Goal: Task Accomplishment & Management: Manage account settings

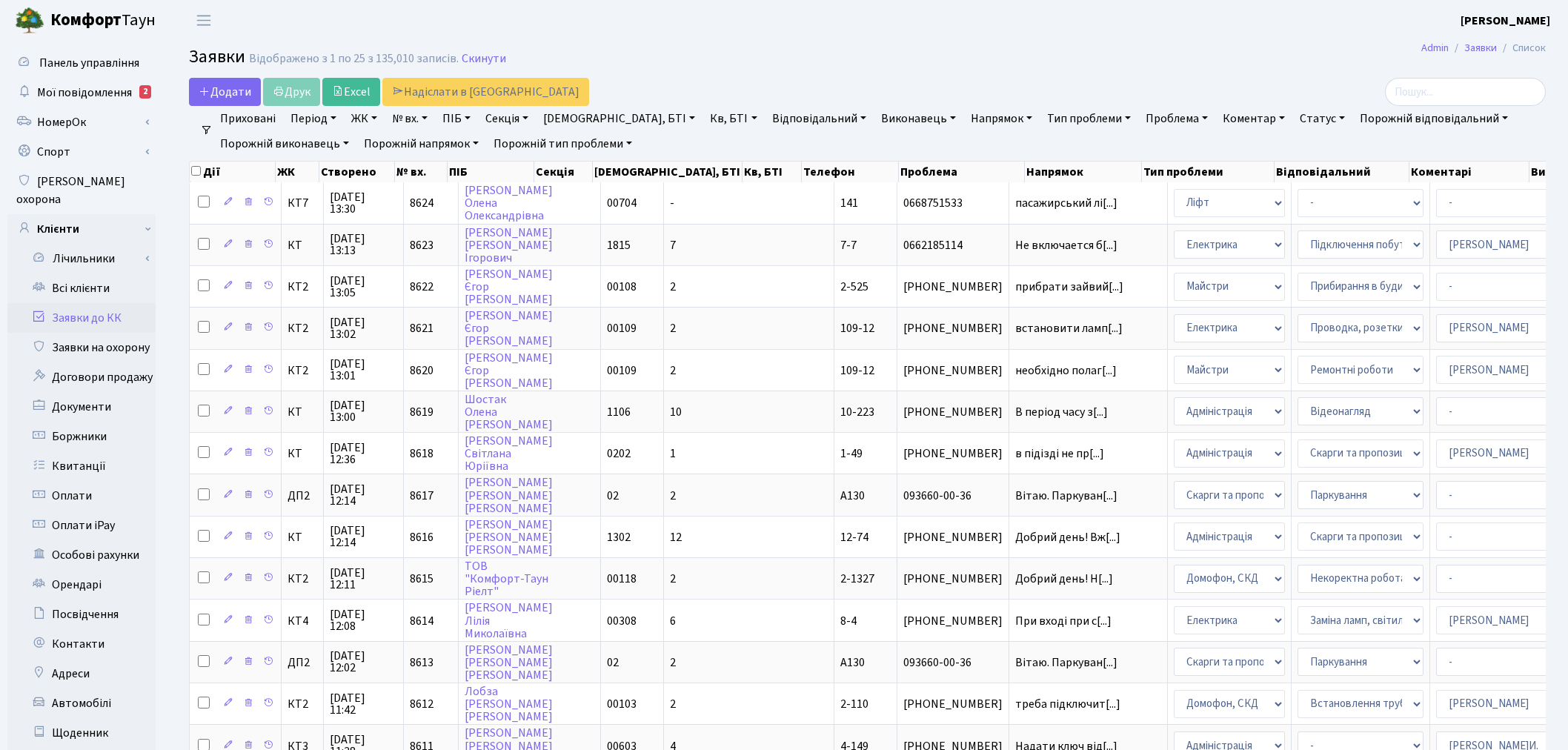
select select "25"
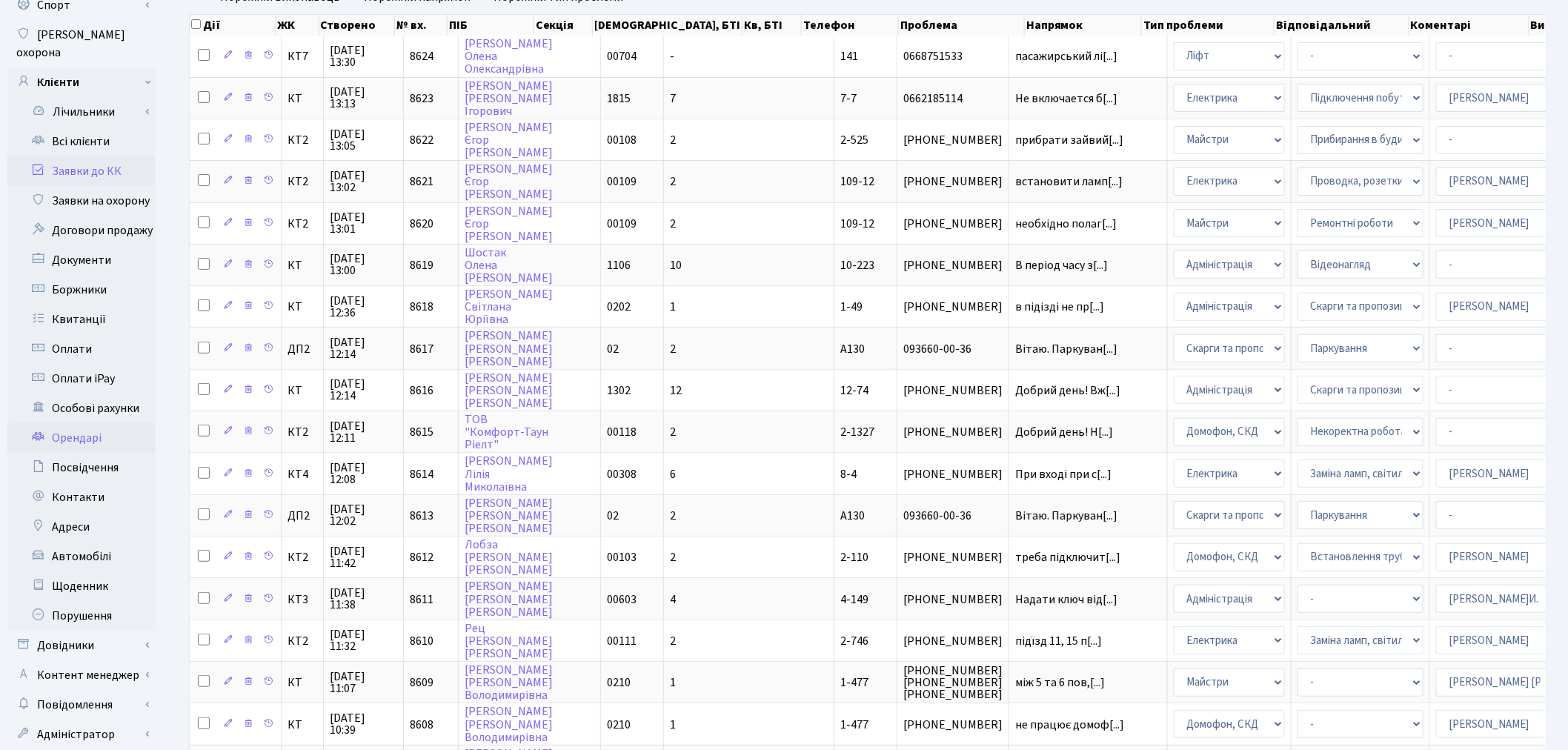
scroll to position [164, 0]
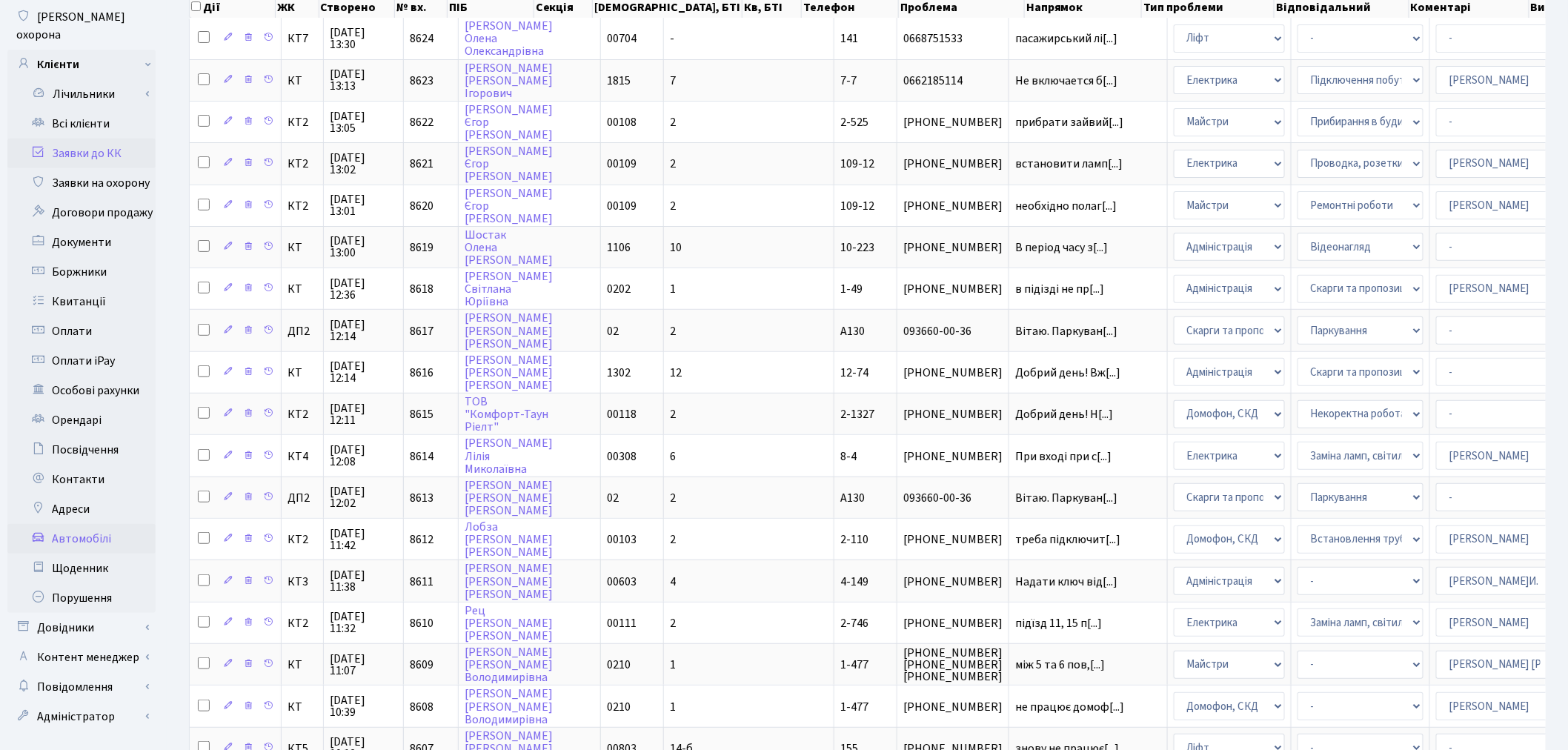
click at [110, 524] on link "Автомобілі" at bounding box center [81, 539] width 148 height 30
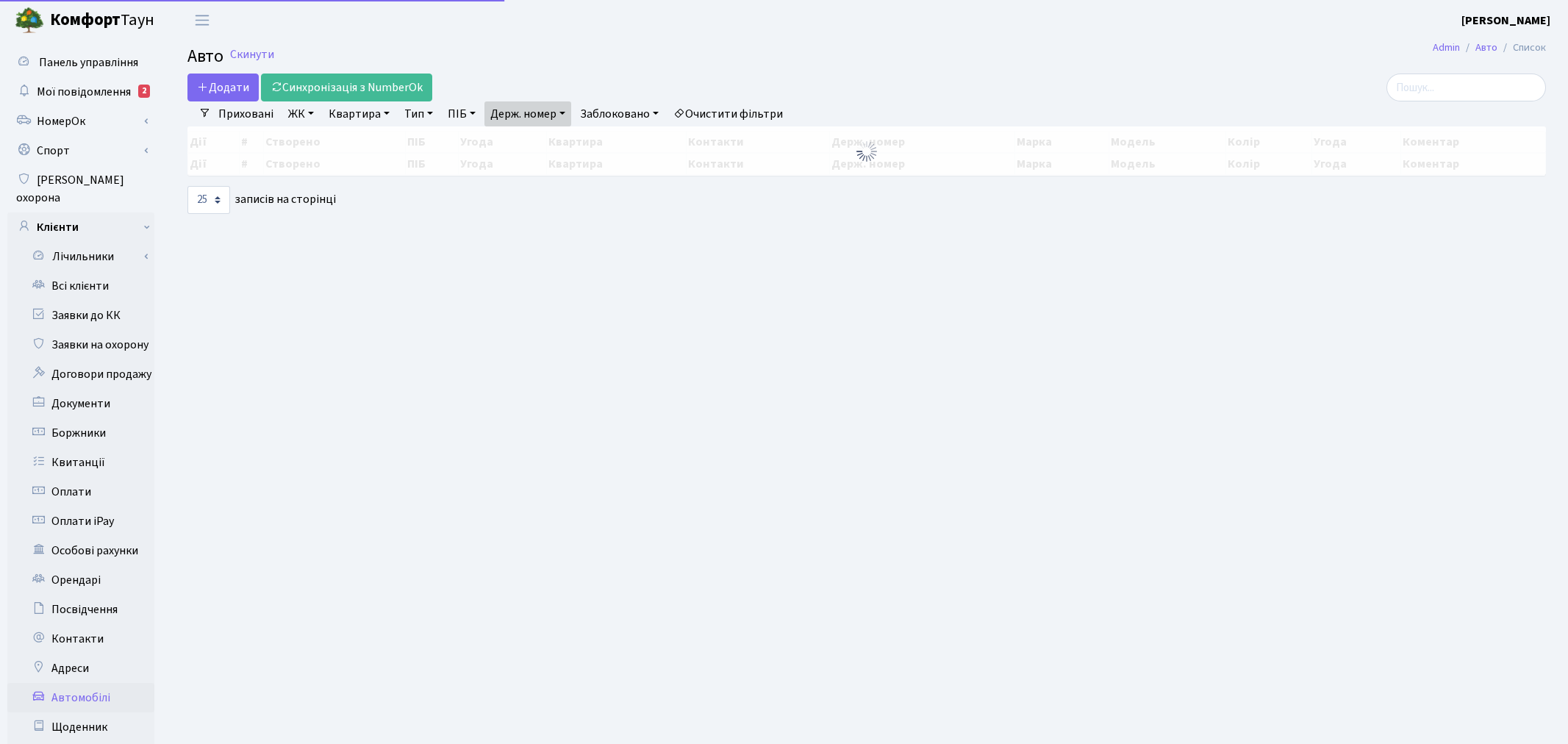
select select "25"
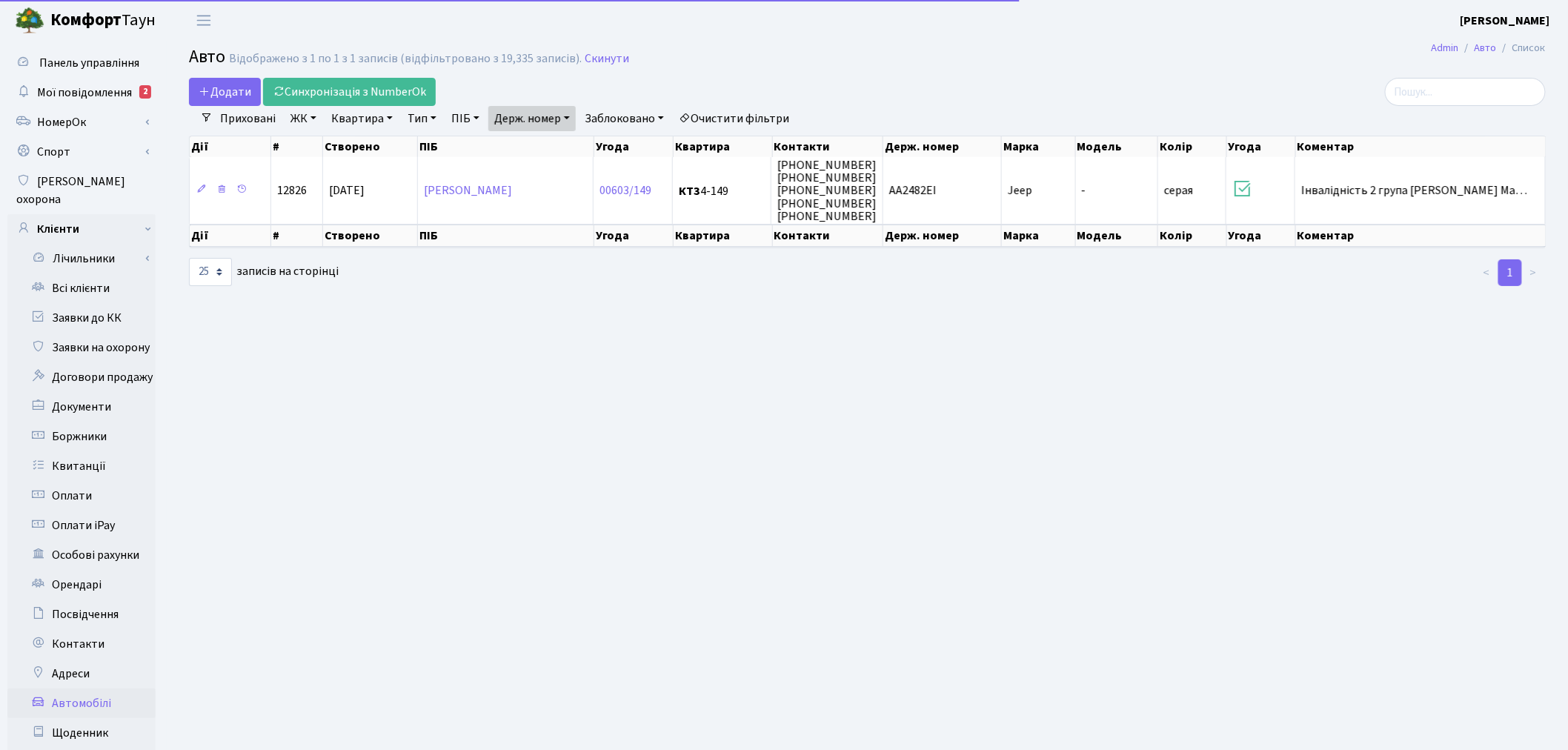
click at [542, 122] on link "Держ. номер" at bounding box center [532, 118] width 88 height 25
click at [564, 139] on input "2482" at bounding box center [532, 147] width 87 height 28
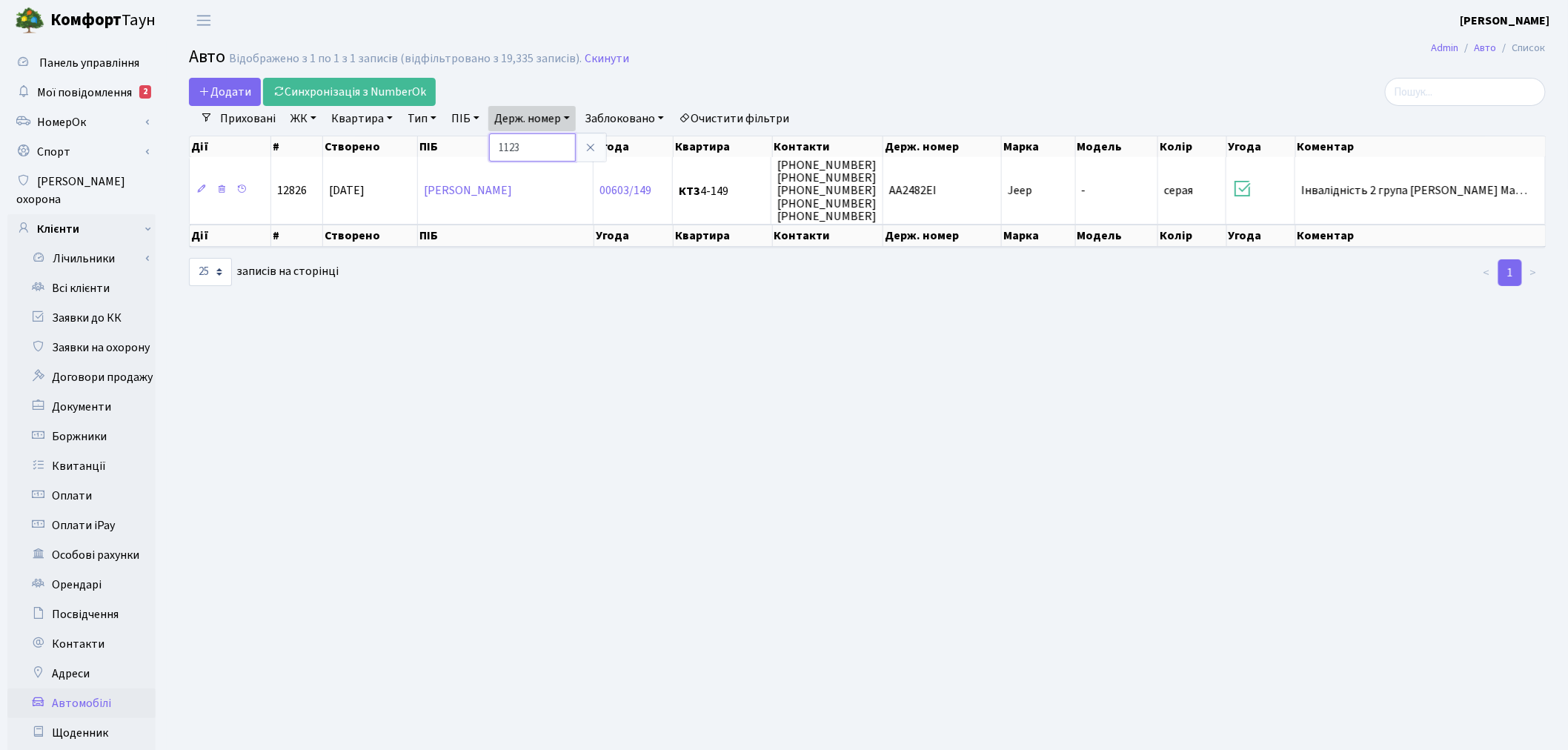
type input "1123"
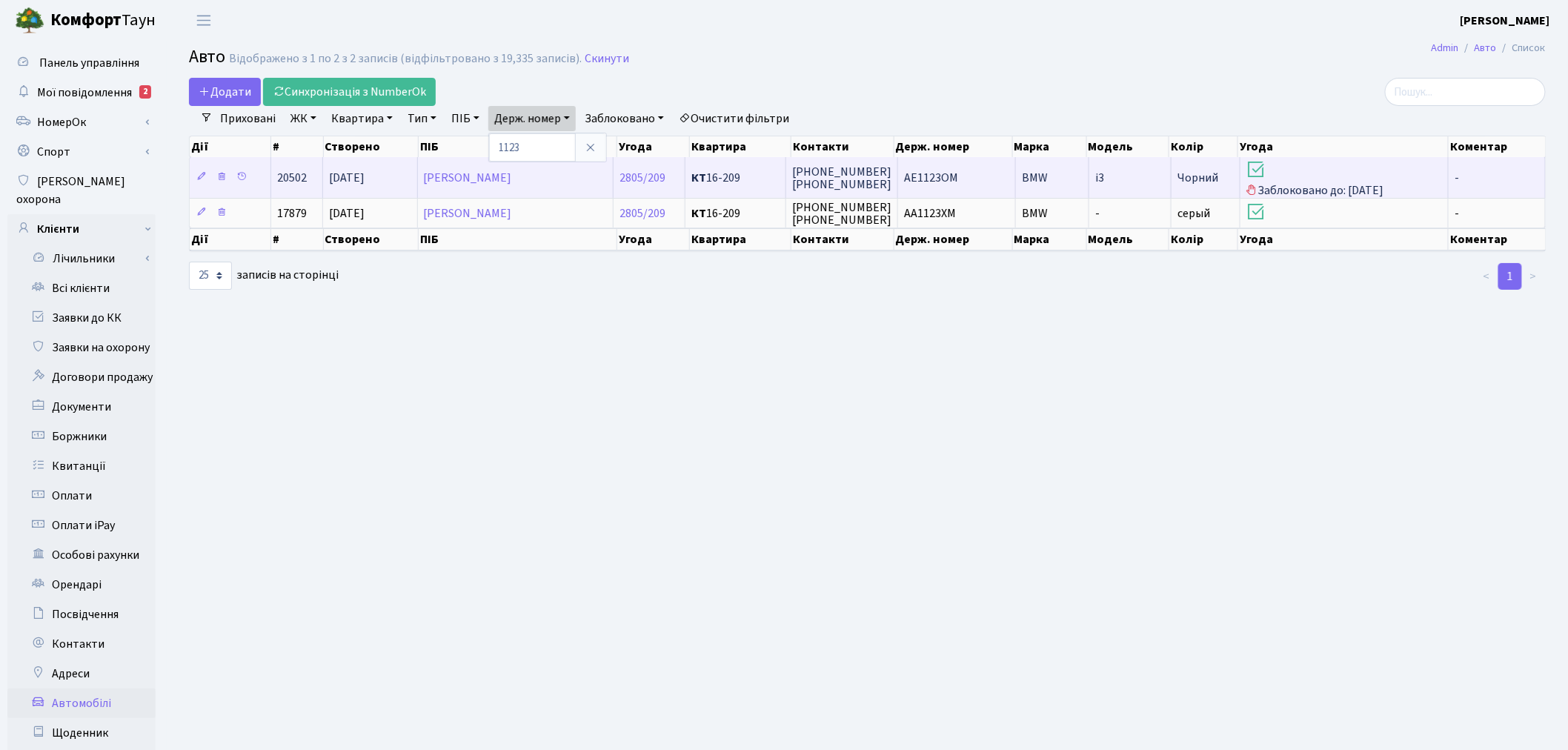
click at [969, 176] on td "AE1123OM" at bounding box center [957, 177] width 118 height 41
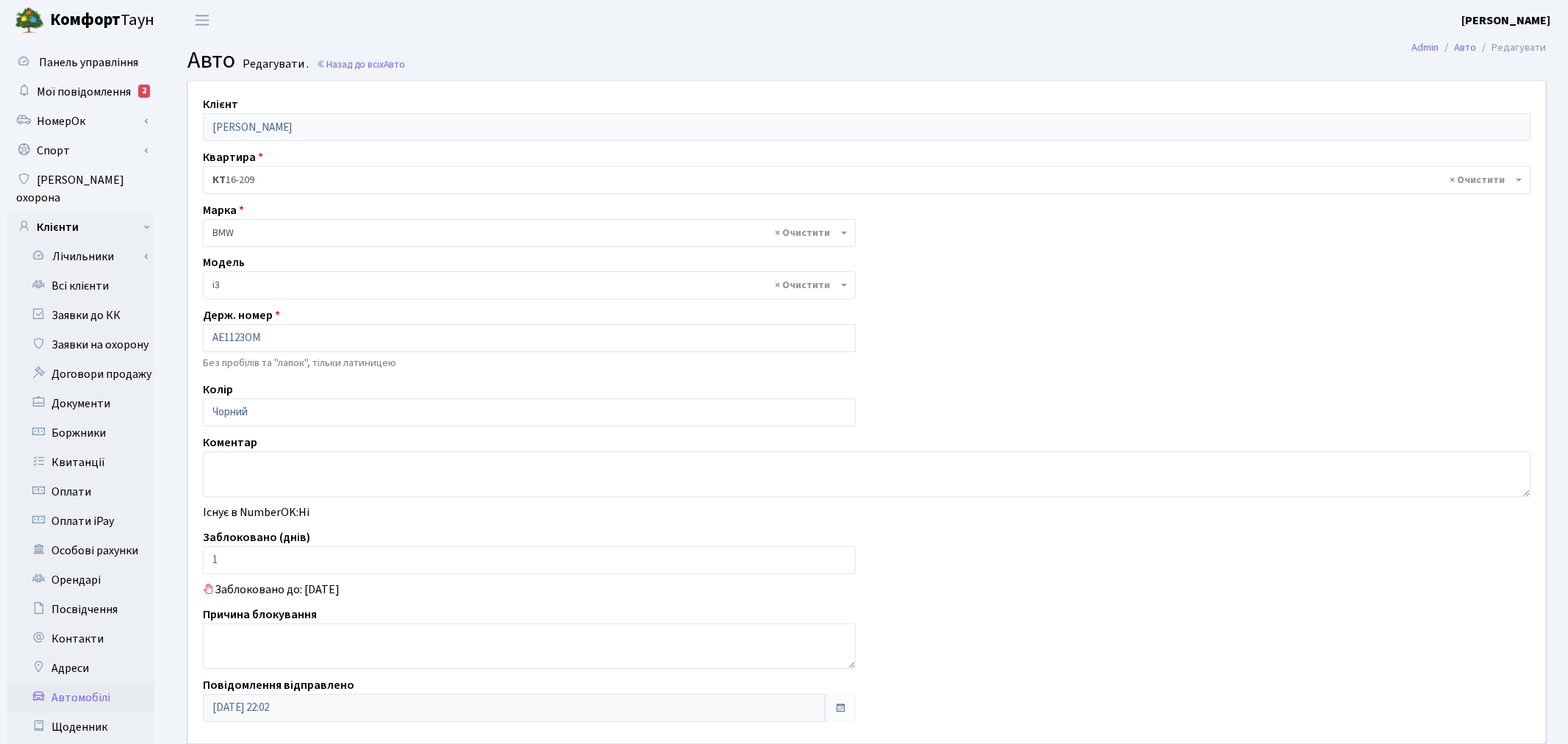
select select "239"
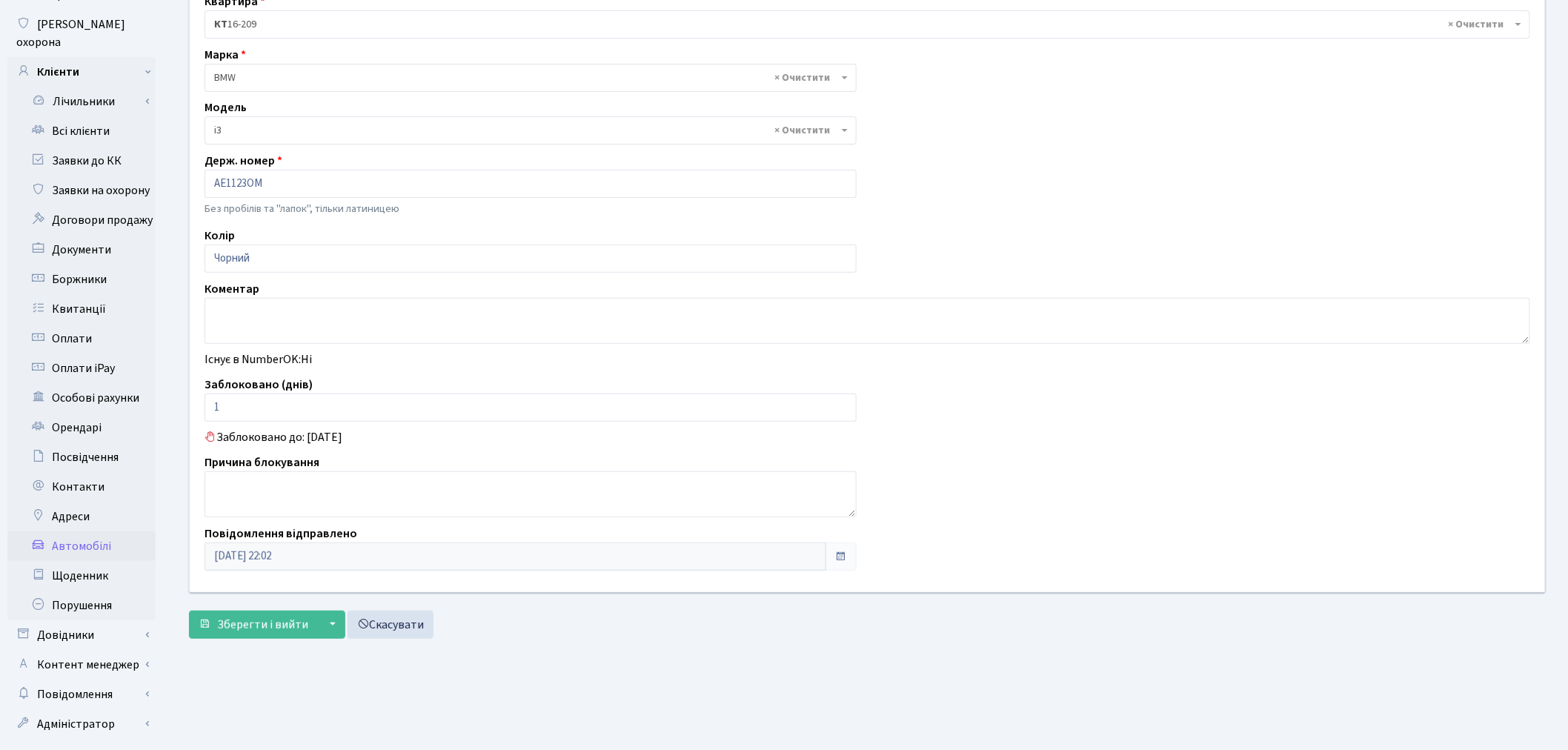
scroll to position [172, 0]
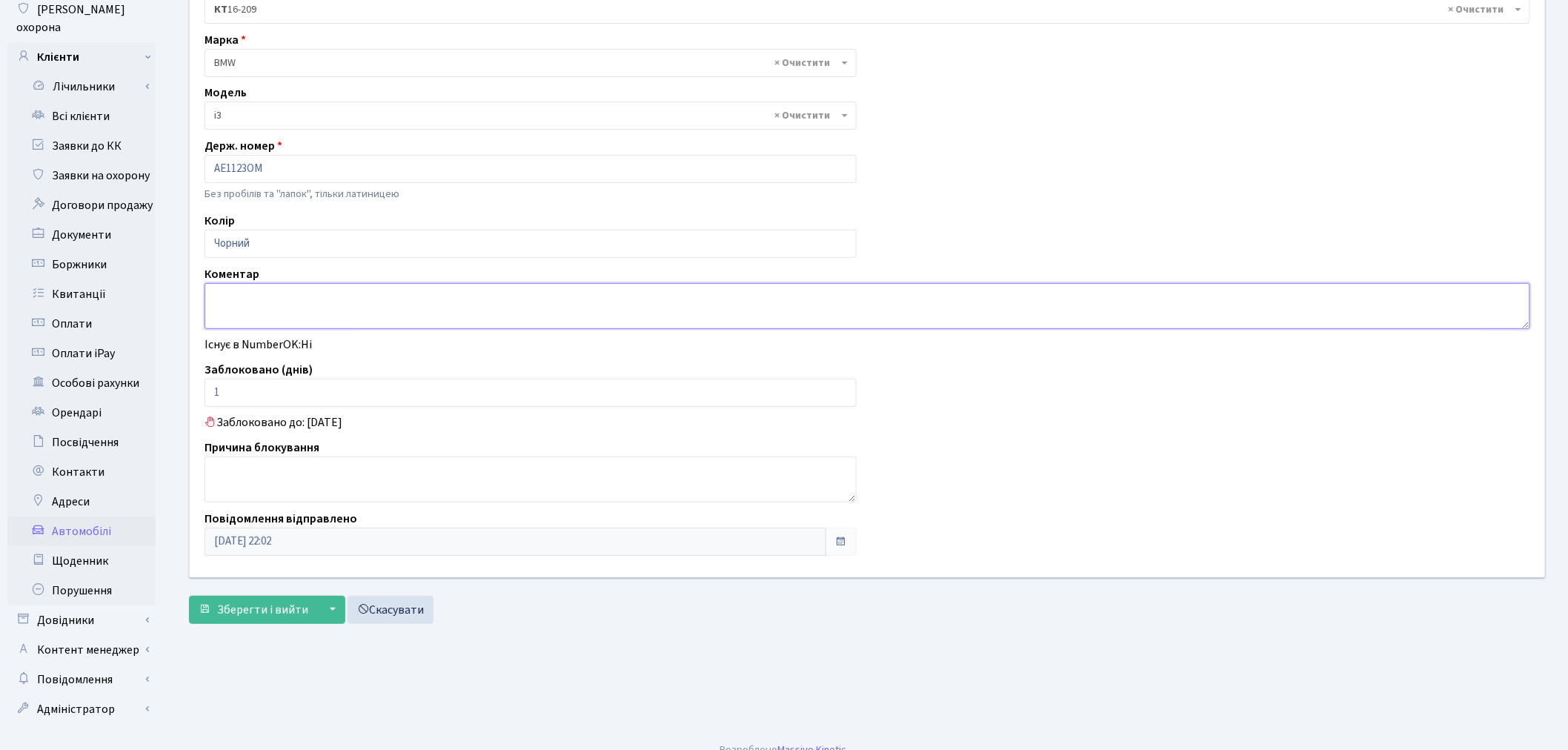
click at [253, 302] on textarea at bounding box center [867, 306] width 1326 height 46
type textarea "Y"
type textarea "Написав заяву про ознайомлення з правилами"
drag, startPoint x: 246, startPoint y: 393, endPoint x: 203, endPoint y: 390, distance: 43.1
click at [205, 390] on input "1" at bounding box center [531, 392] width 652 height 28
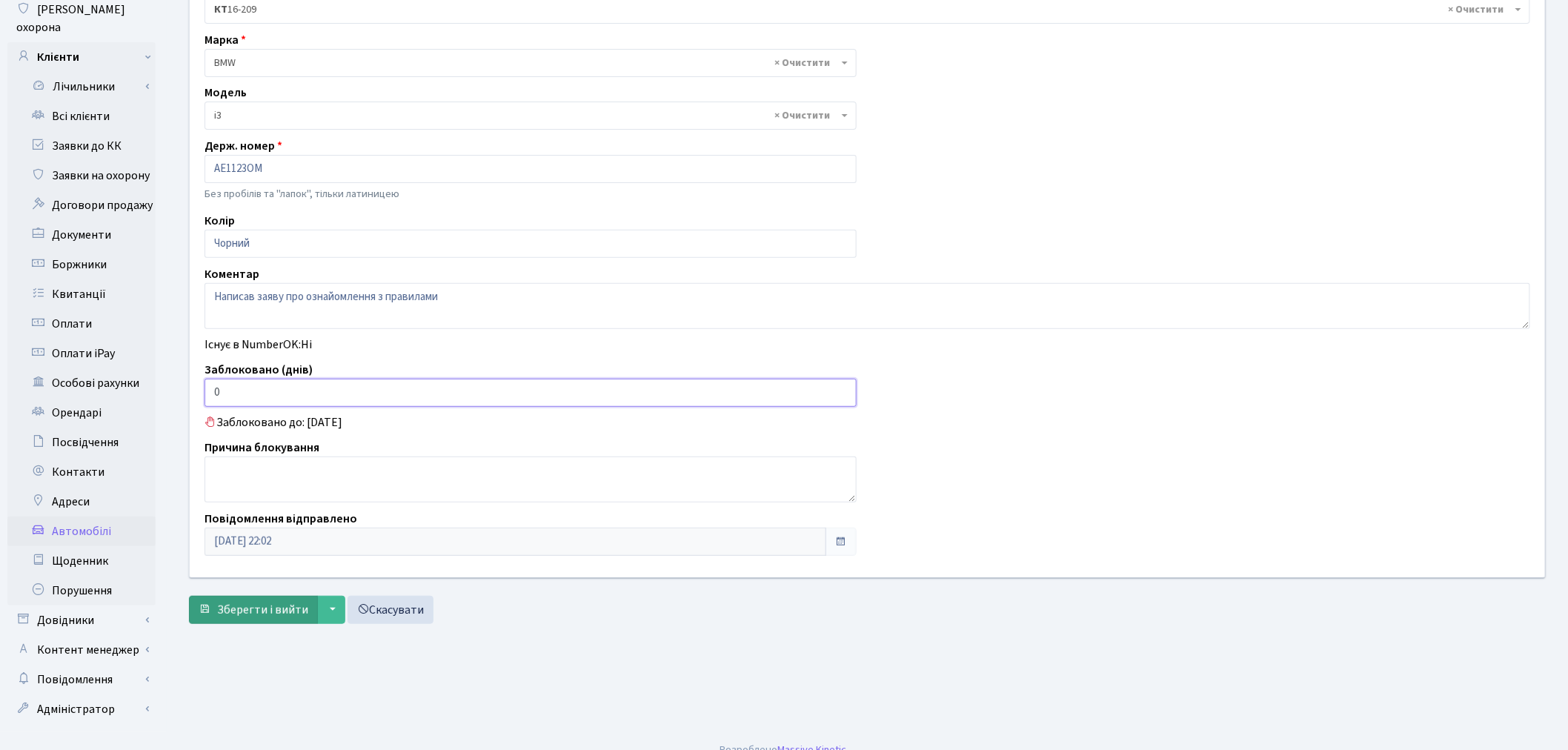
type input "0"
click at [254, 616] on span "Зберегти і вийти" at bounding box center [263, 610] width 91 height 16
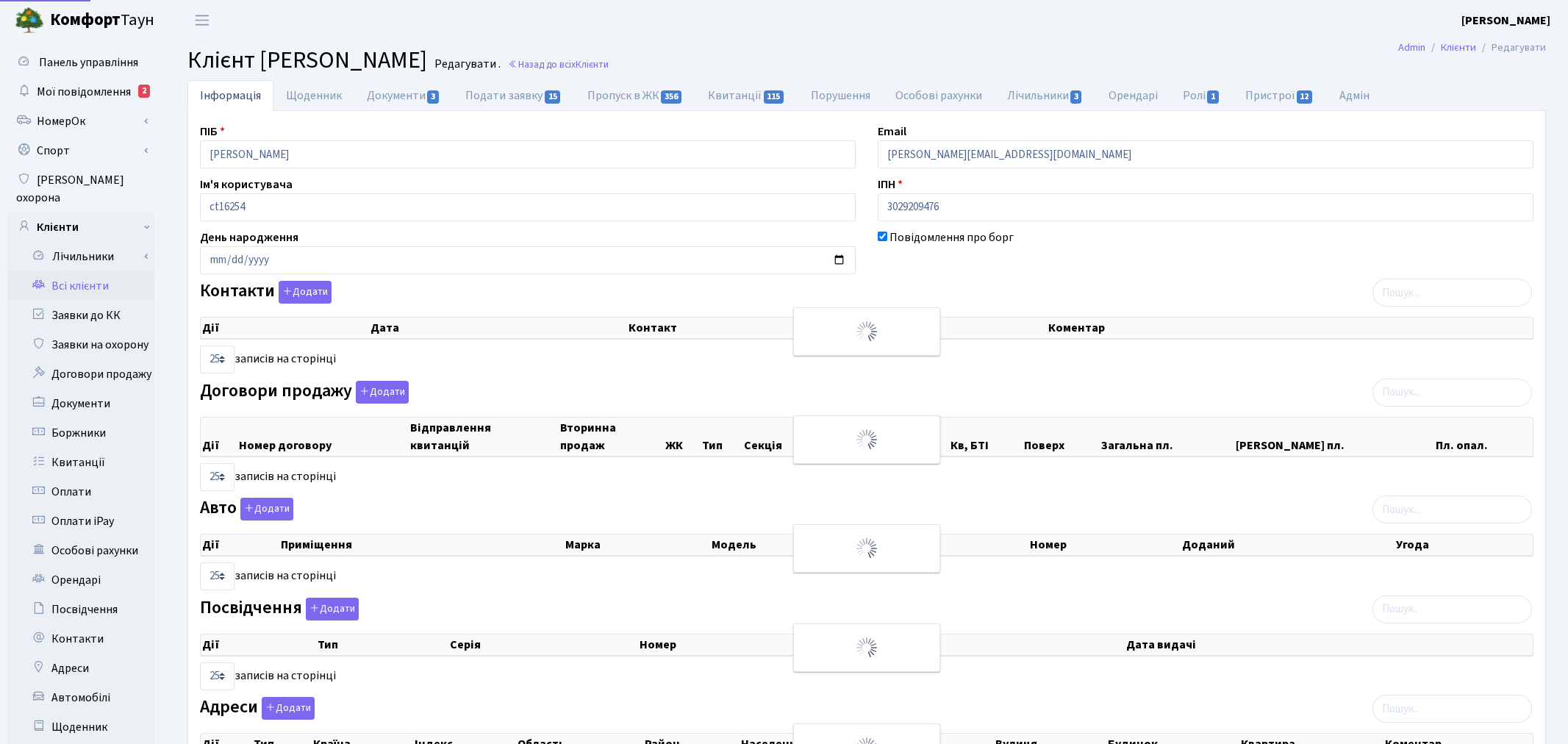
select select "25"
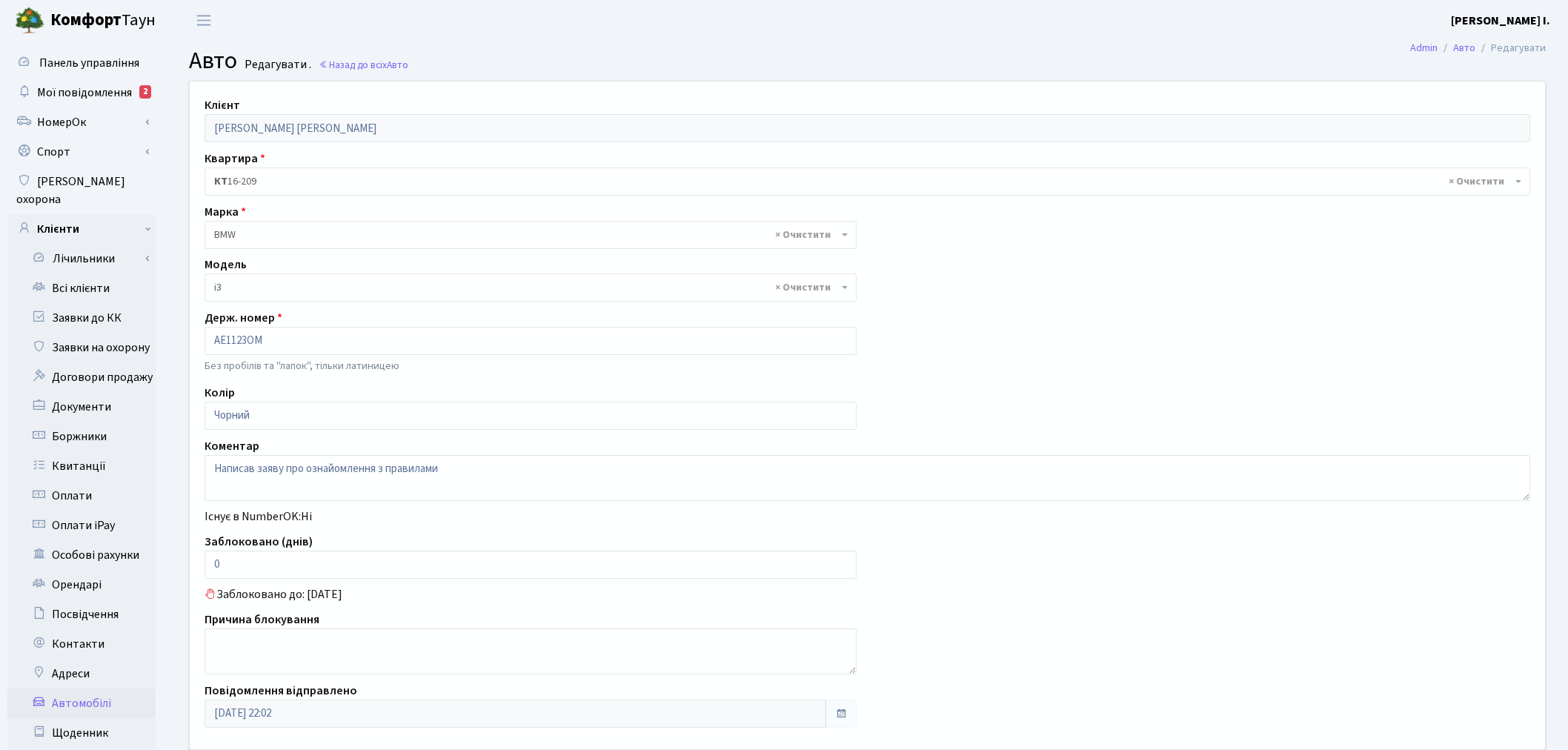
select select "239"
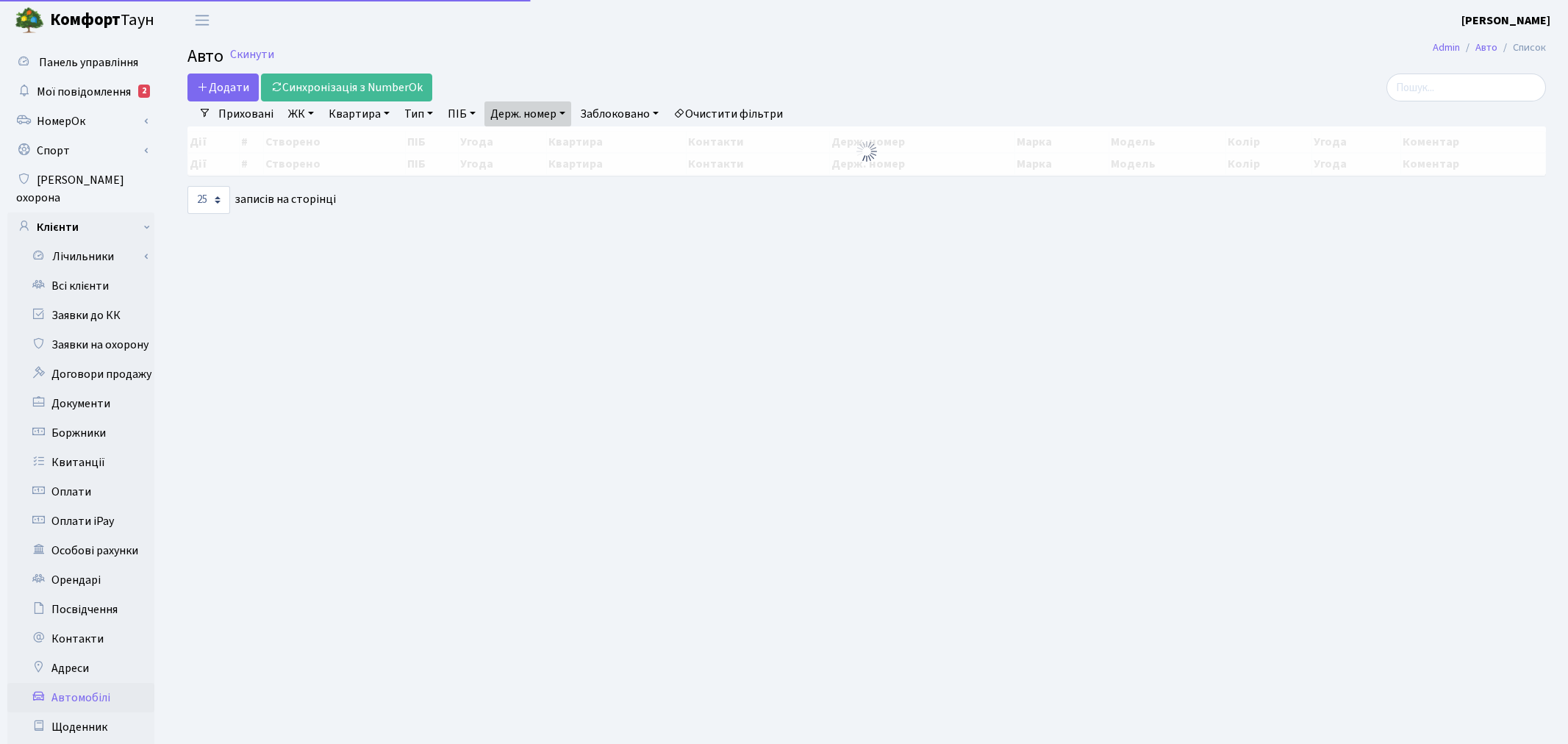
select select "25"
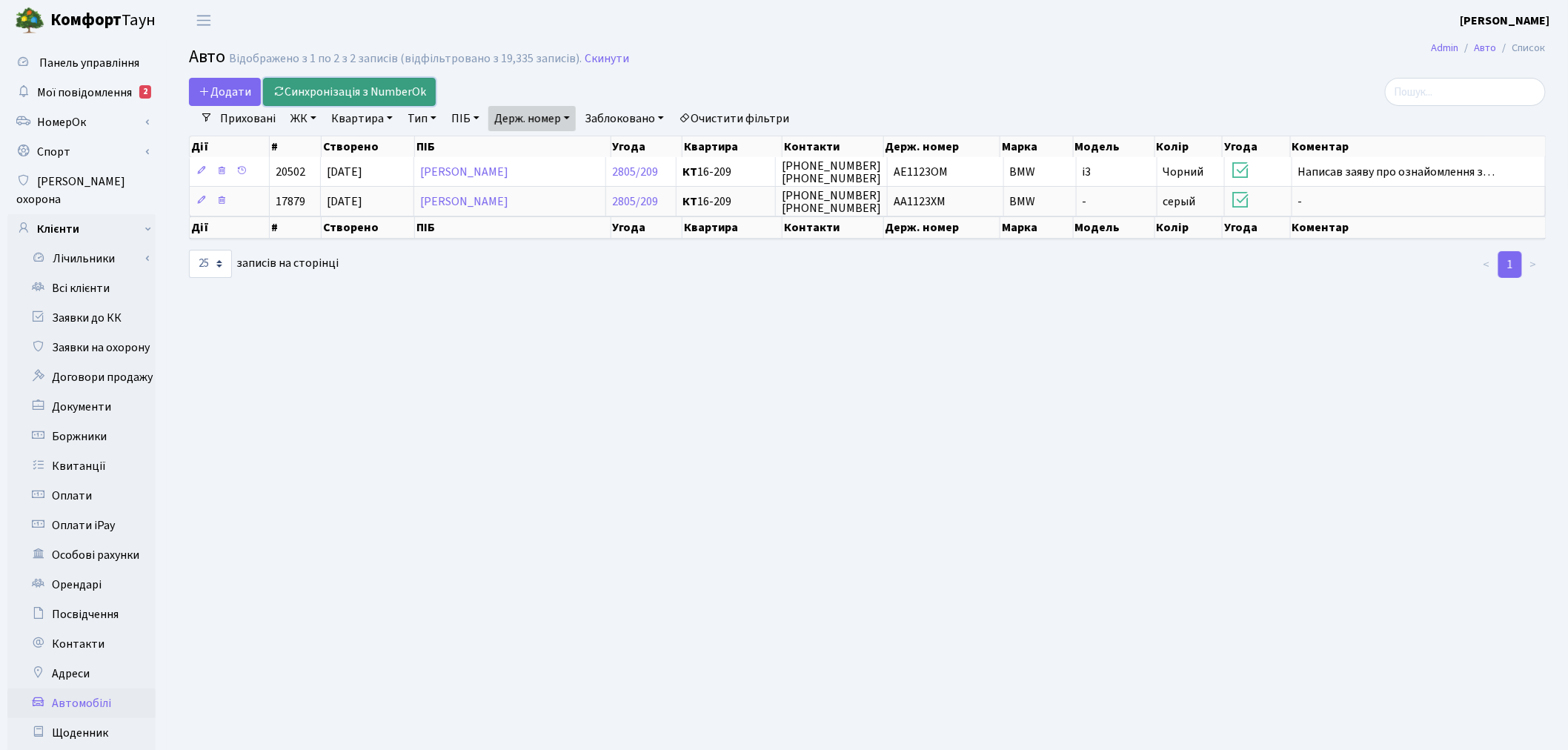
click at [394, 86] on link "Синхронізація з NumberOk" at bounding box center [350, 92] width 172 height 28
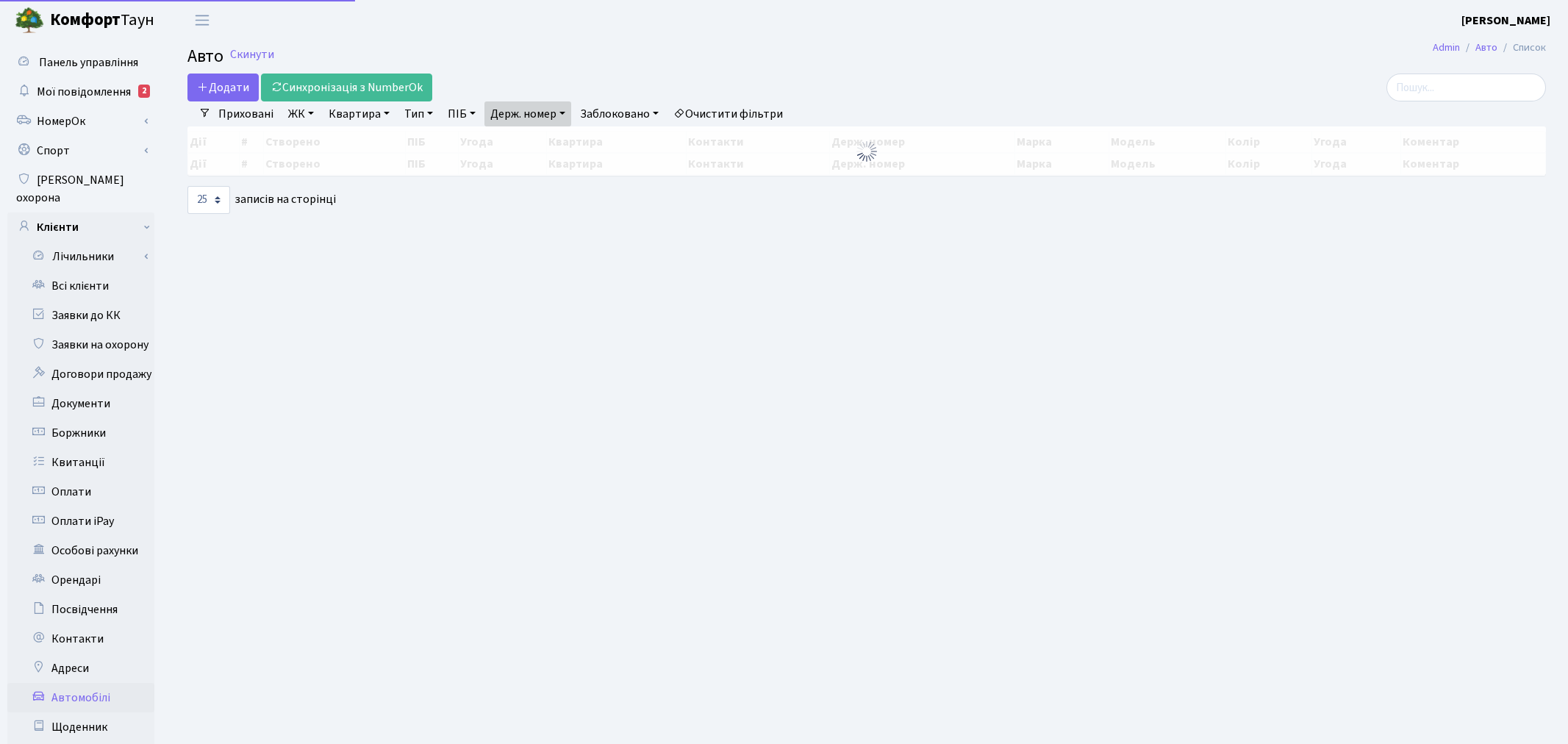
select select "25"
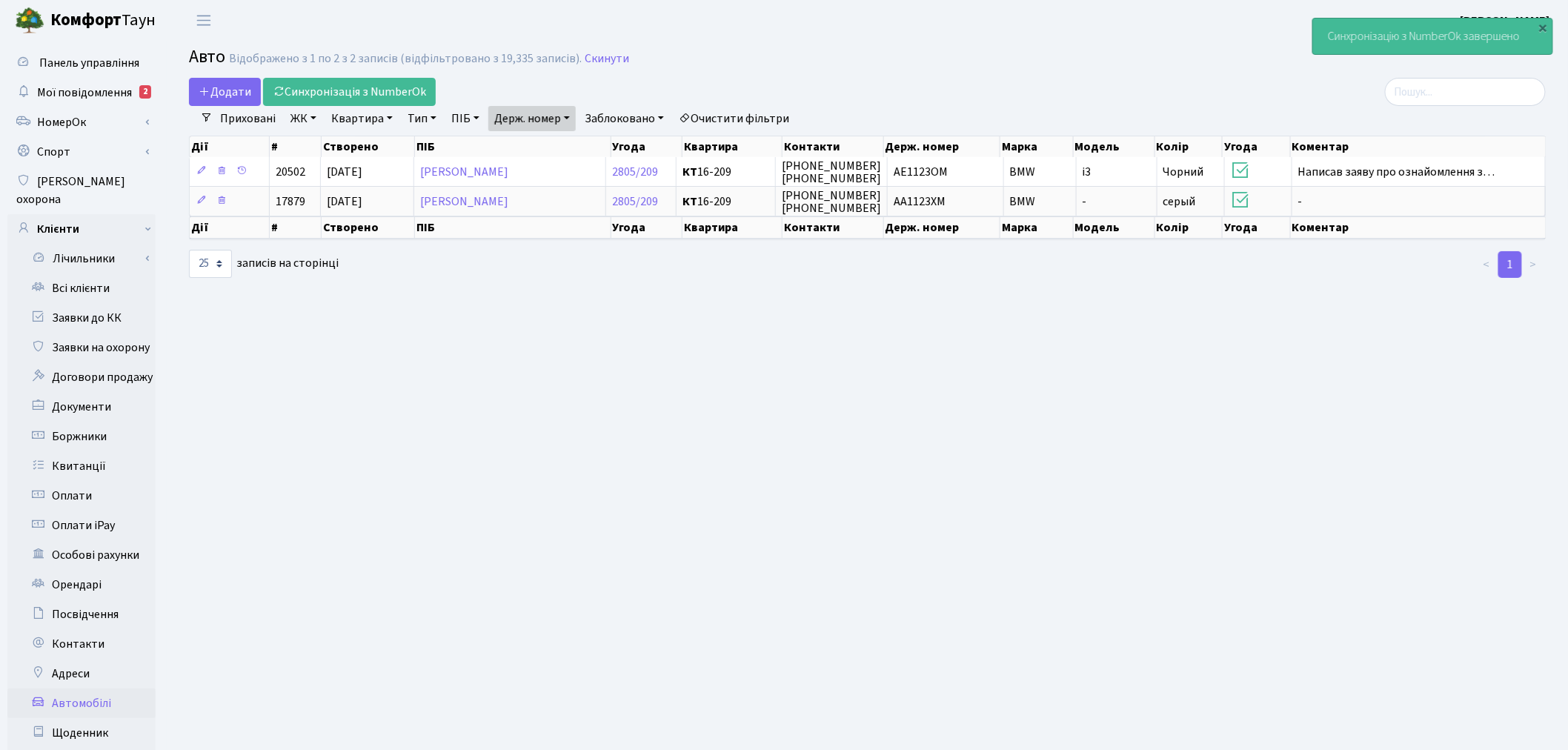
click at [522, 112] on link "Держ. номер" at bounding box center [532, 118] width 88 height 25
click at [536, 141] on input "1123" at bounding box center [532, 147] width 87 height 28
type input "8077"
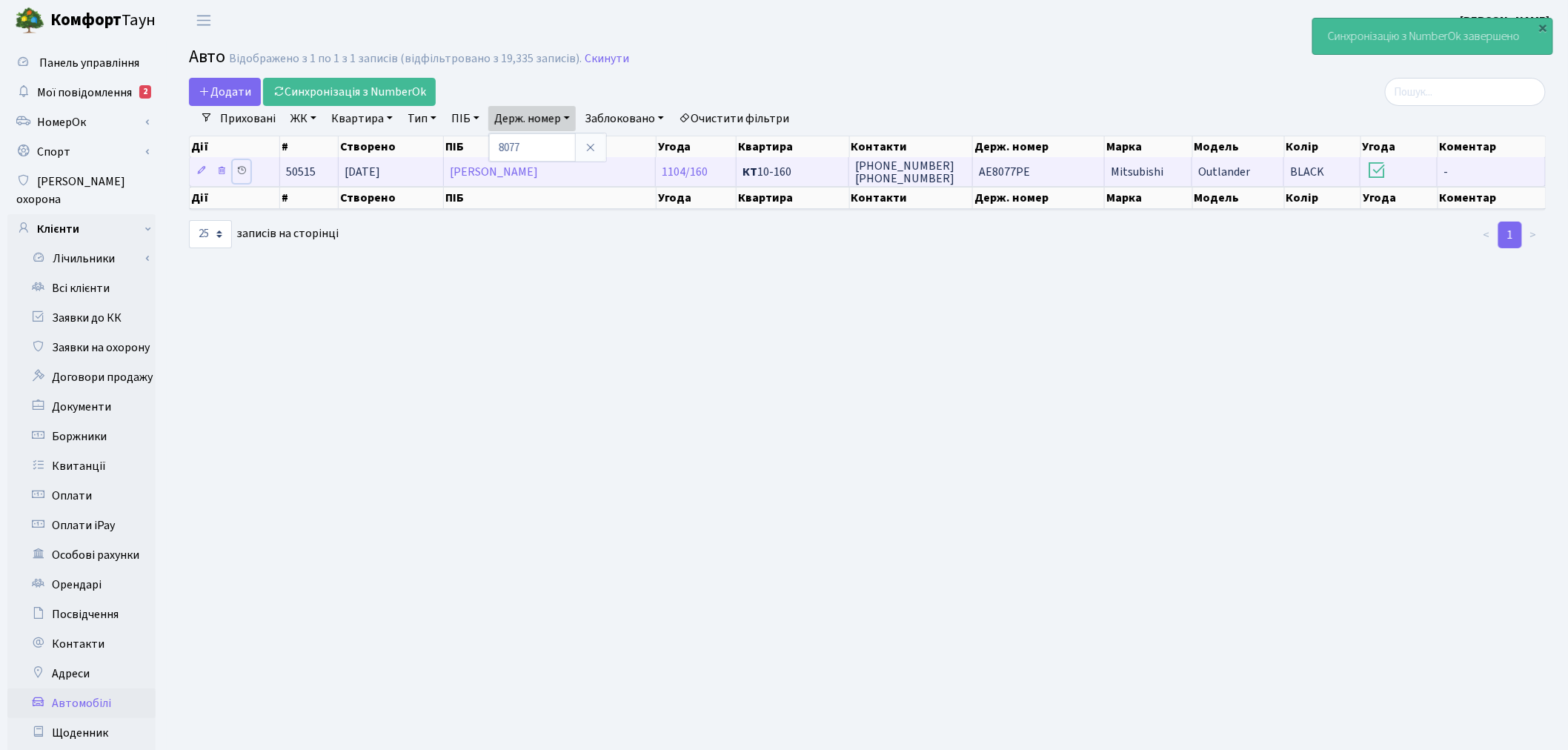
click at [242, 166] on icon at bounding box center [242, 170] width 10 height 10
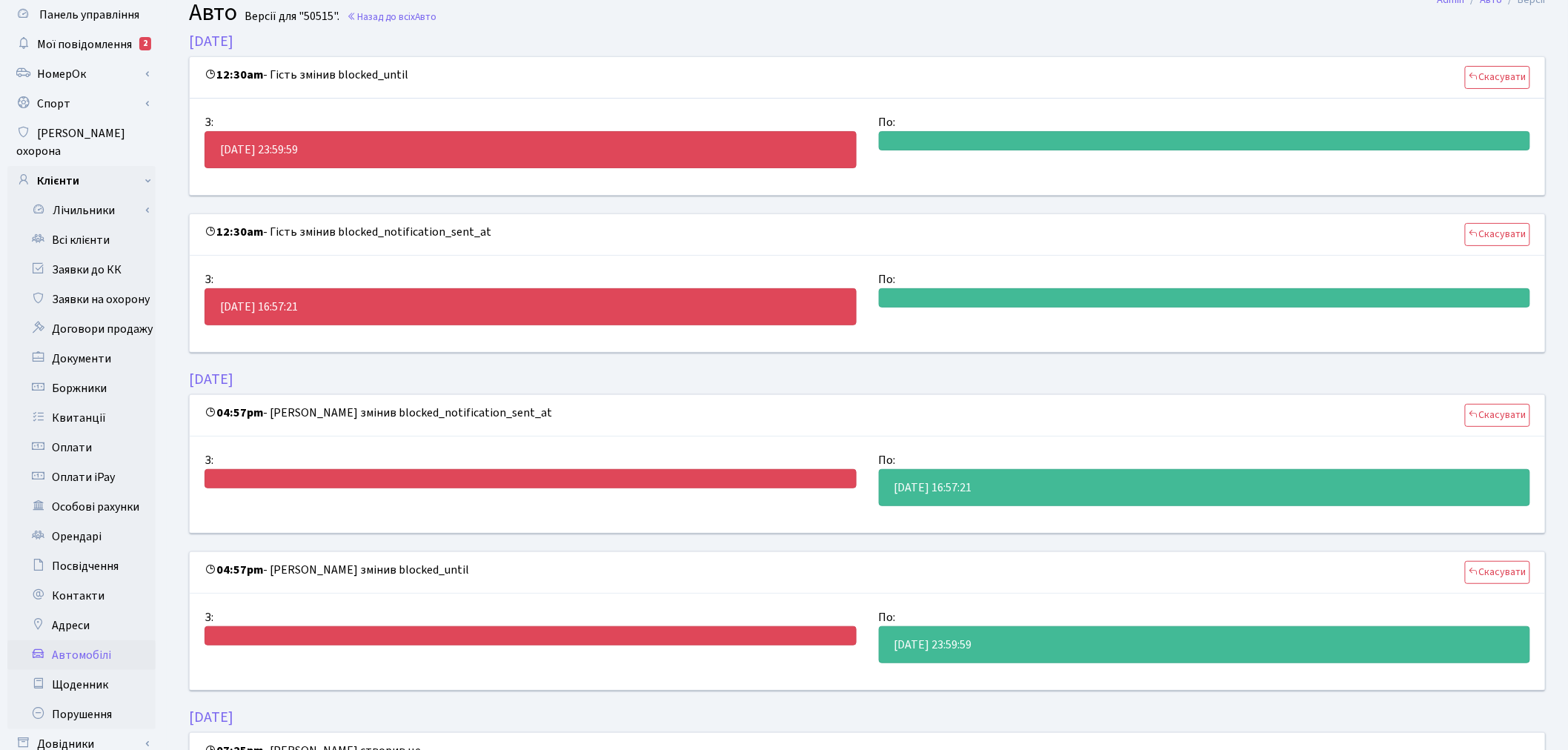
scroll to position [82, 0]
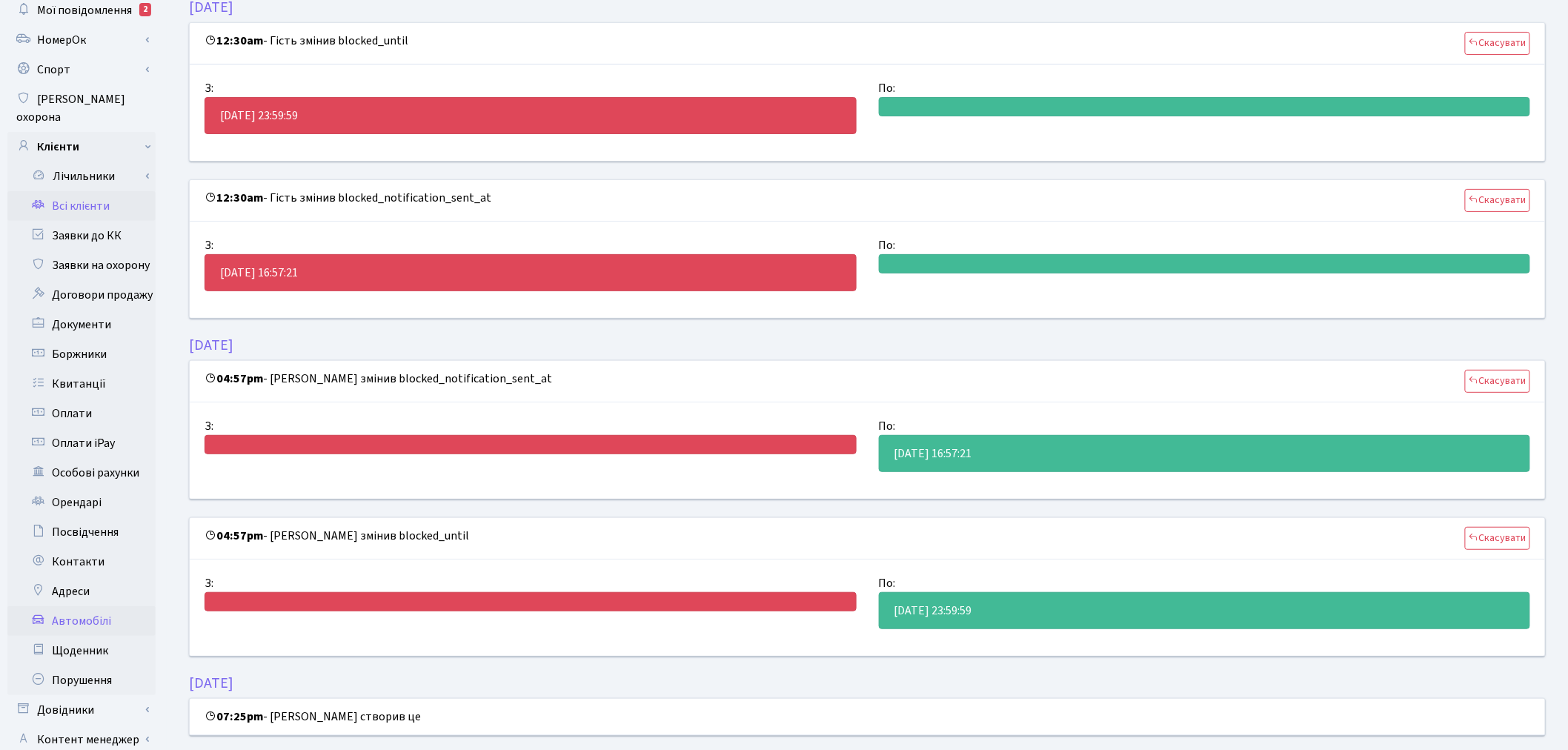
click at [67, 194] on link "Всі клієнти" at bounding box center [81, 205] width 148 height 30
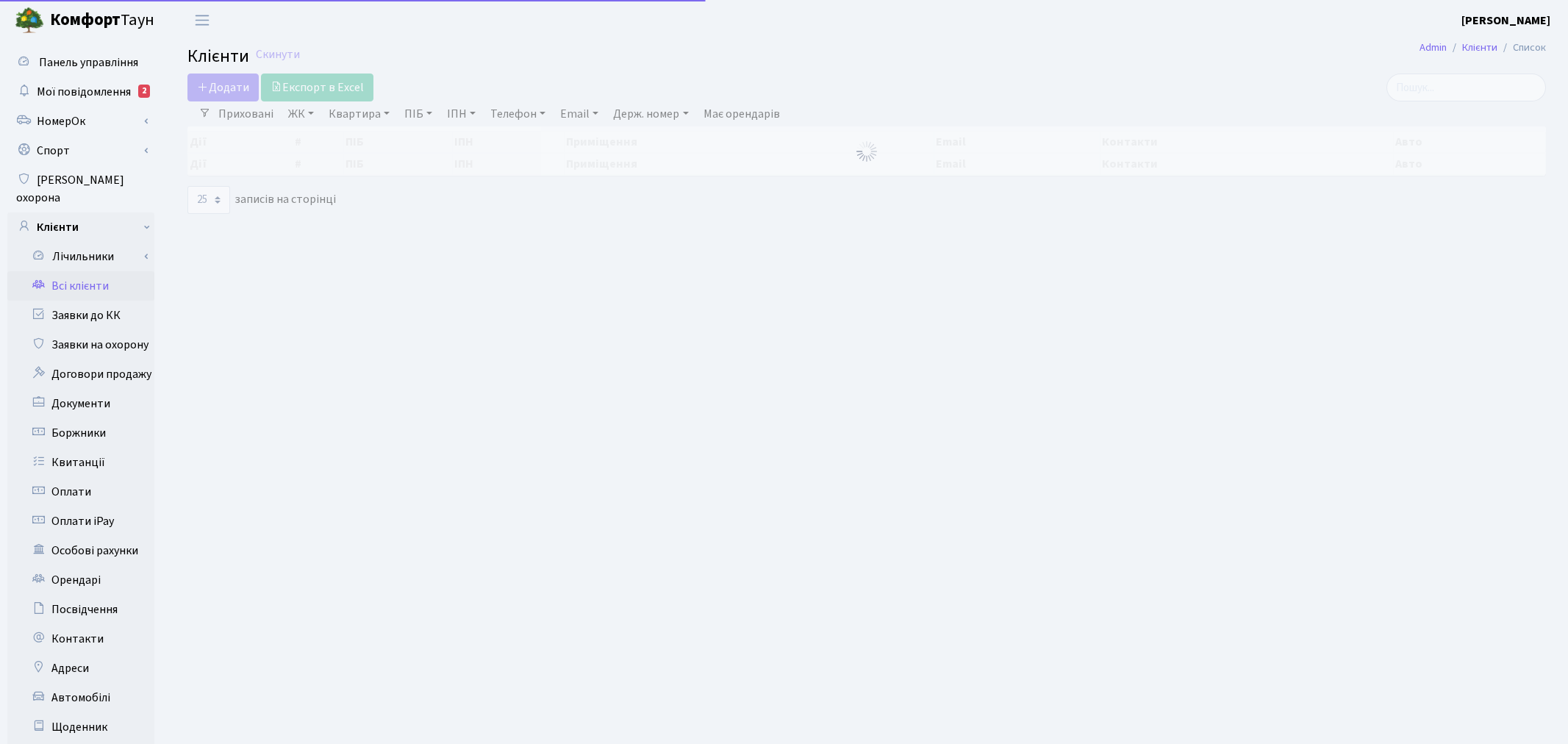
select select "25"
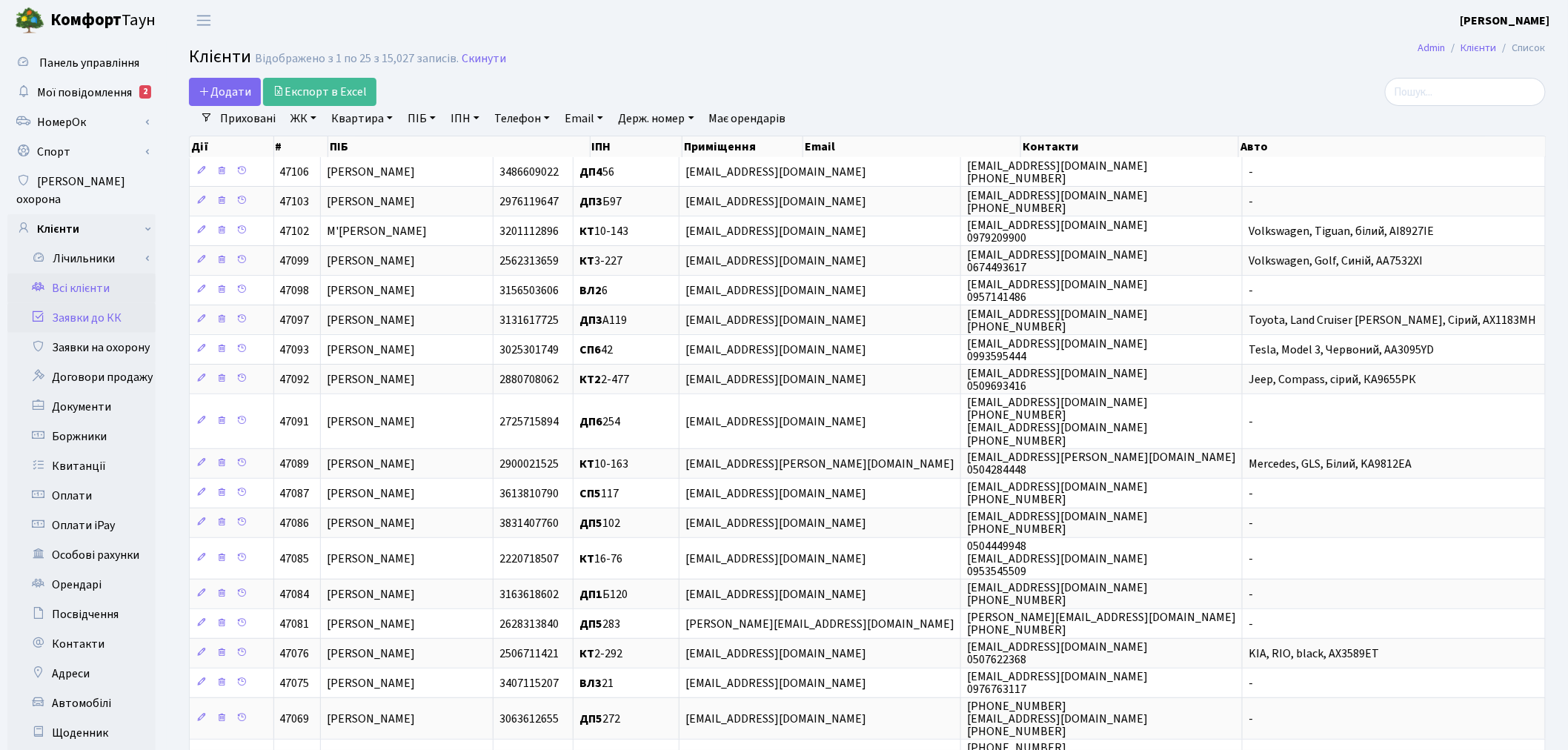
click at [131, 307] on link "Заявки до КК" at bounding box center [81, 317] width 148 height 30
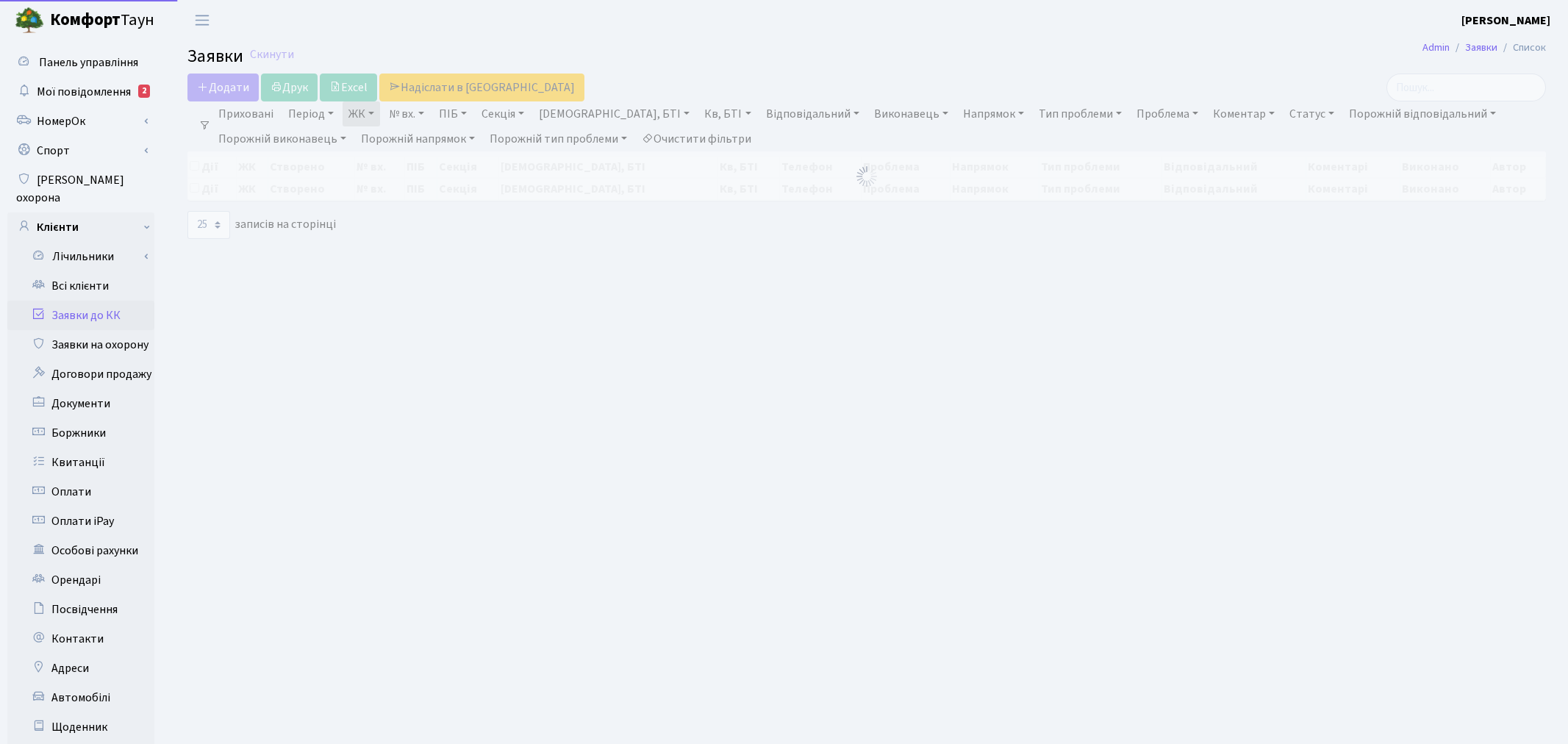
select select "25"
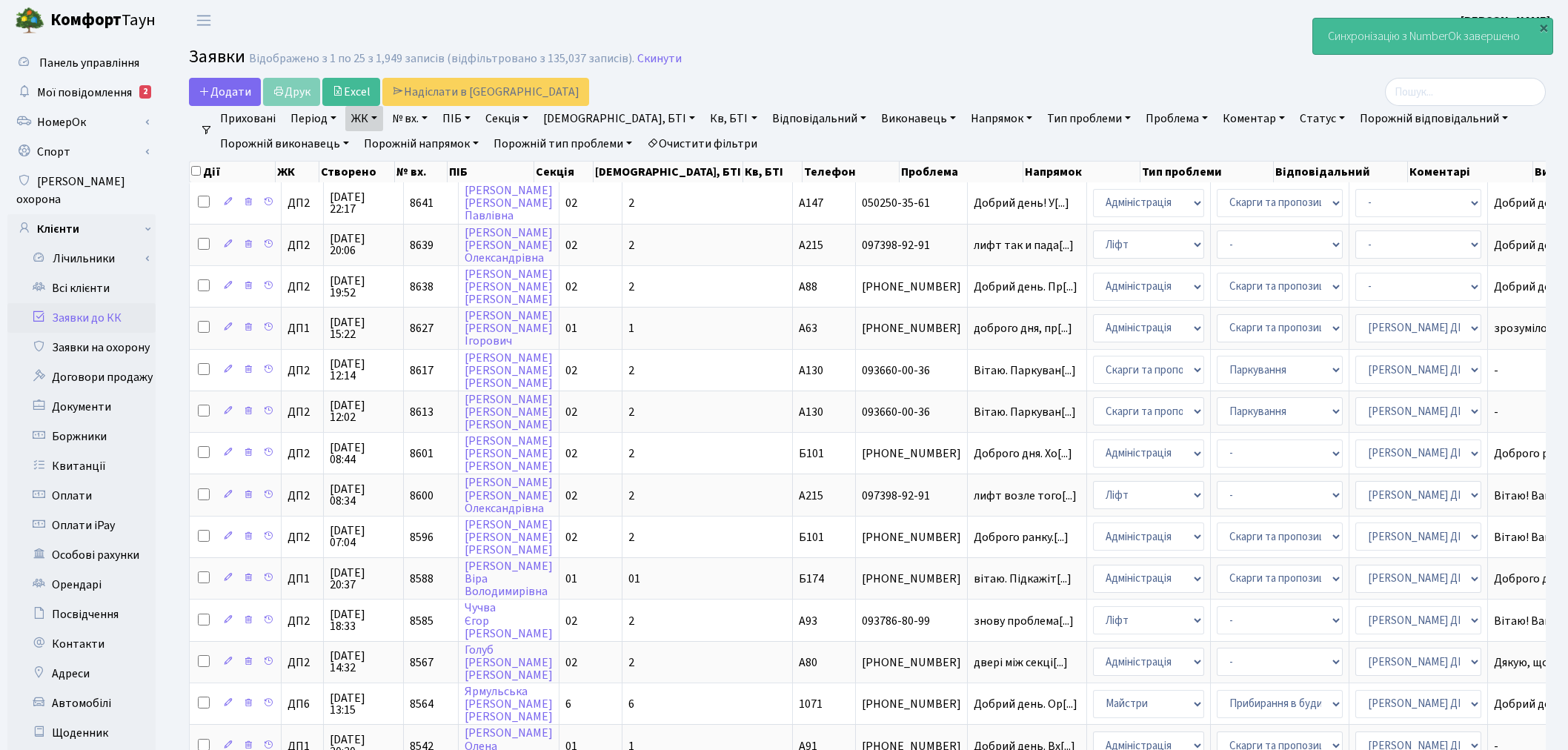
select select "25"
